Goal: Task Accomplishment & Management: Use online tool/utility

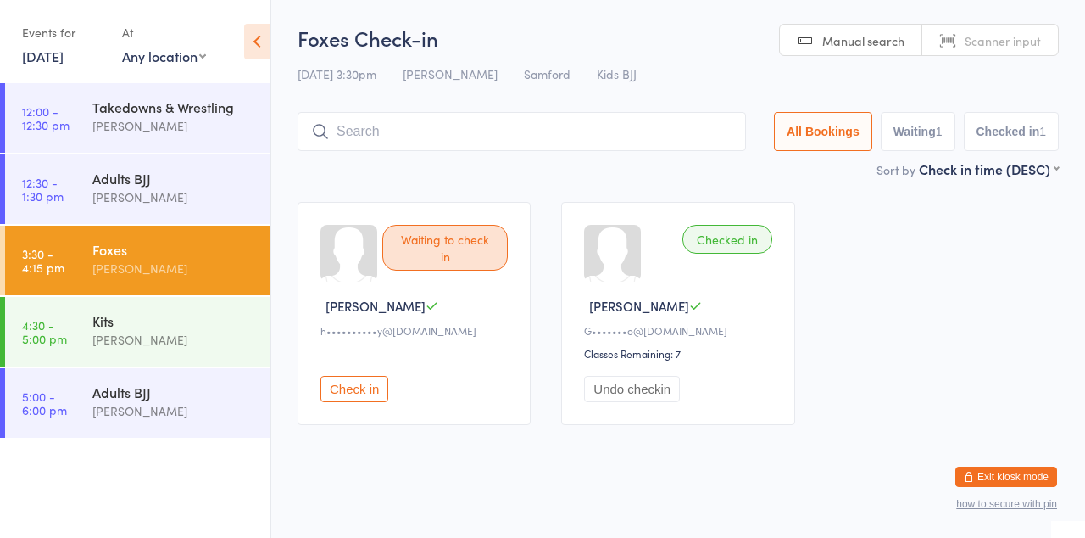
click at [164, 349] on div "[PERSON_NAME]" at bounding box center [174, 340] width 164 height 20
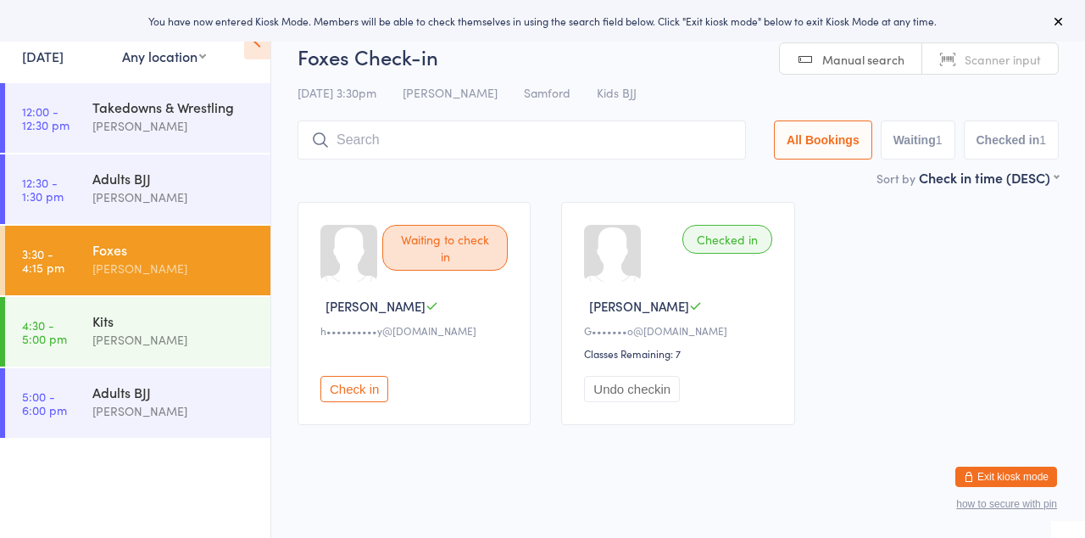
click at [176, 349] on div "[PERSON_NAME]" at bounding box center [174, 340] width 164 height 20
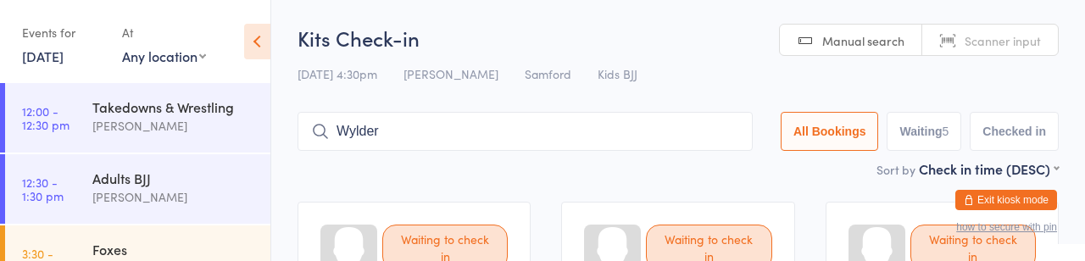
type input "Wylder"
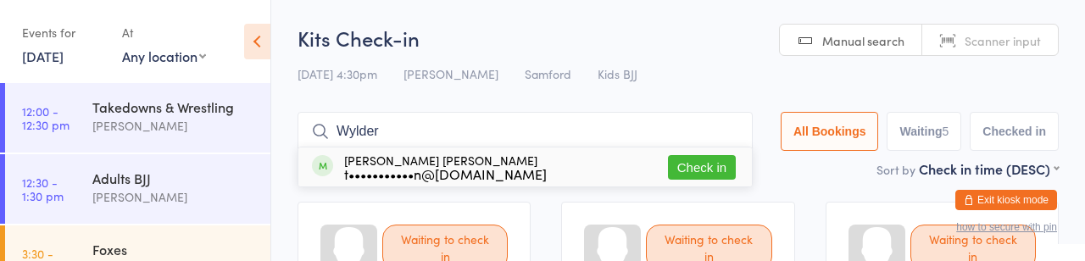
click at [668, 180] on button "Check in" at bounding box center [702, 167] width 68 height 25
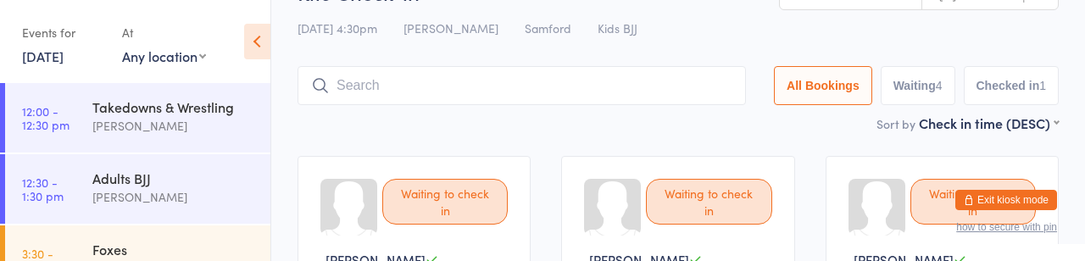
scroll to position [45, 0]
type input "Heath"
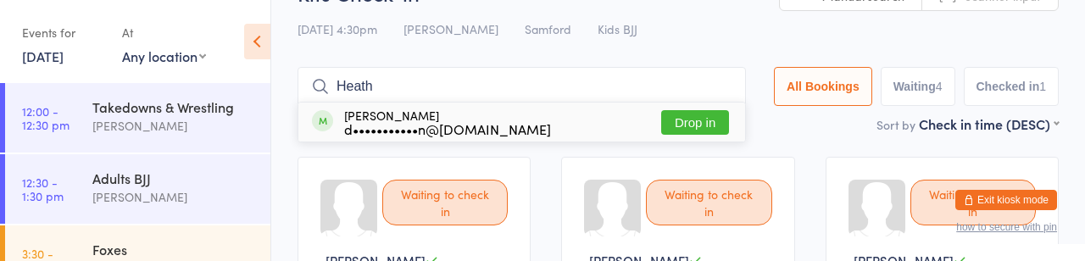
click at [661, 132] on button "Drop in" at bounding box center [695, 122] width 68 height 25
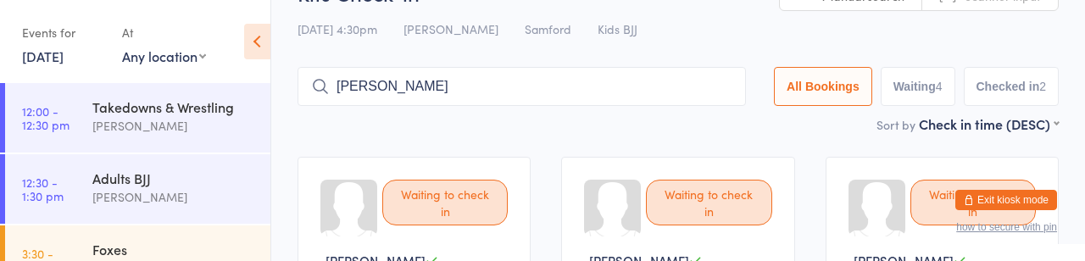
type input "Patrick"
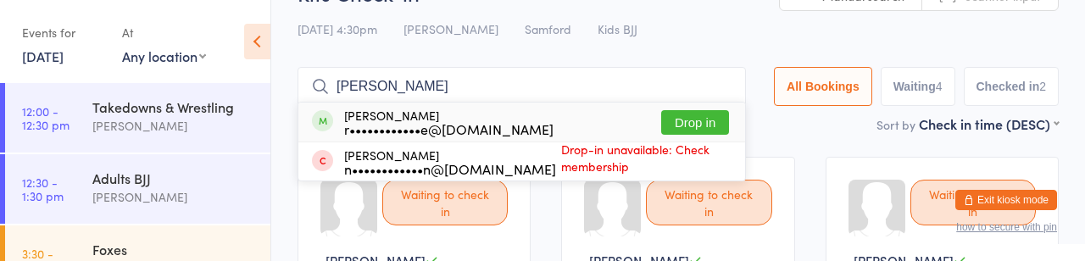
click at [661, 131] on button "Drop in" at bounding box center [695, 122] width 68 height 25
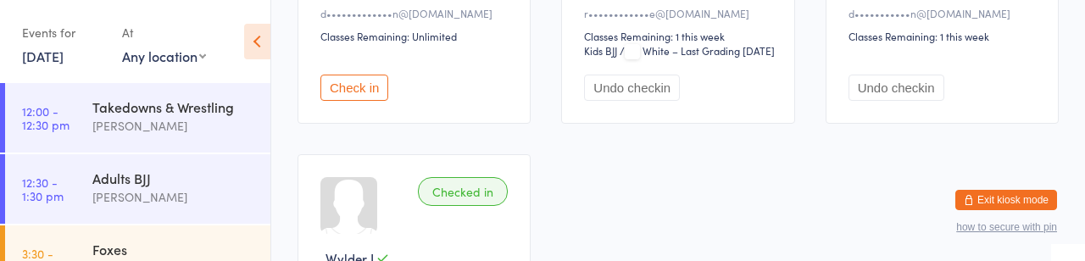
scroll to position [571, 0]
